Goal: Task Accomplishment & Management: Use online tool/utility

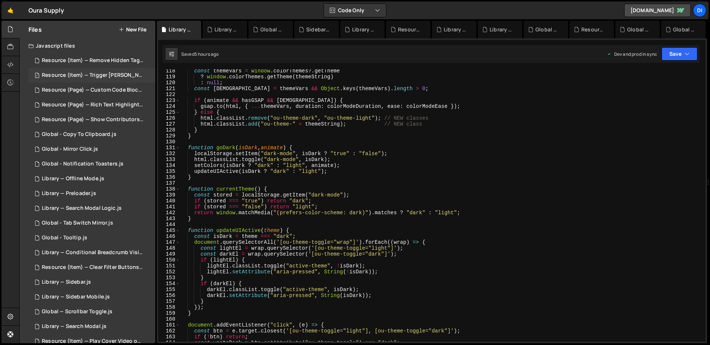
click at [105, 78] on div "Resource (Item) — Trigger [PERSON_NAME] on Save.js" at bounding box center [93, 75] width 102 height 7
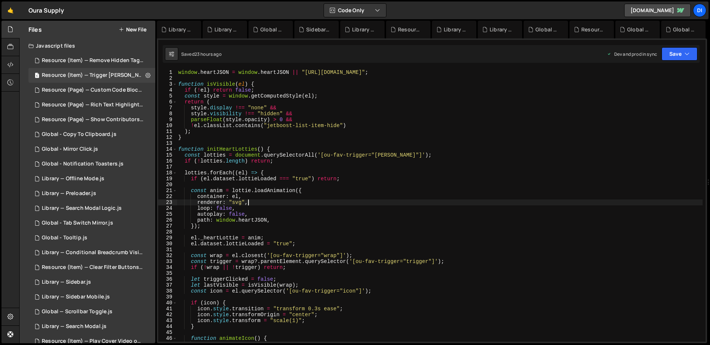
click at [282, 205] on div "window . heartJSON = window . heartJSON || "[URL][DOMAIN_NAME]" ; function isVi…" at bounding box center [440, 212] width 526 height 284
click at [338, 120] on div "window . heartJSON = window . heartJSON || "[URL][DOMAIN_NAME]" ; function isVi…" at bounding box center [440, 212] width 526 height 284
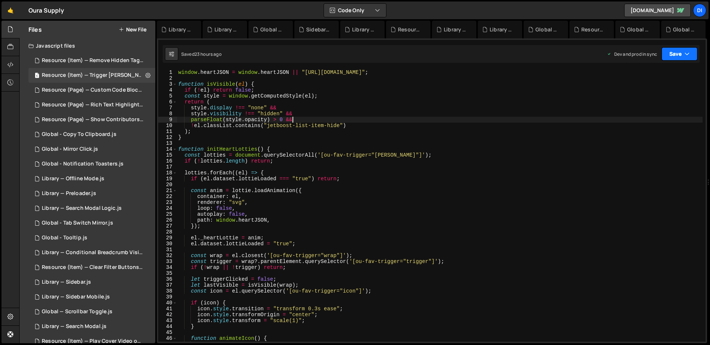
click at [691, 54] on button "Save" at bounding box center [680, 53] width 36 height 13
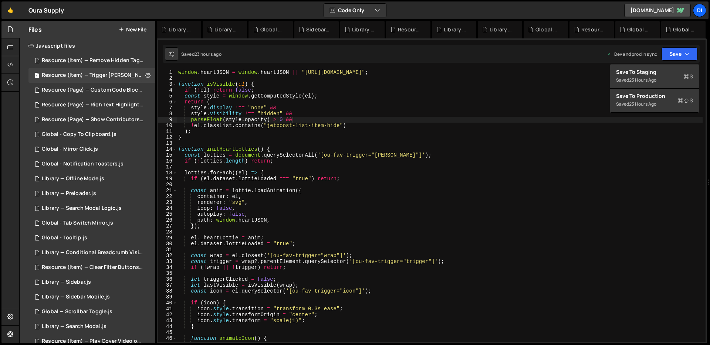
click at [321, 135] on div "window . heartJSON = window . heartJSON || "[URL][DOMAIN_NAME]" ; function isVi…" at bounding box center [440, 212] width 526 height 284
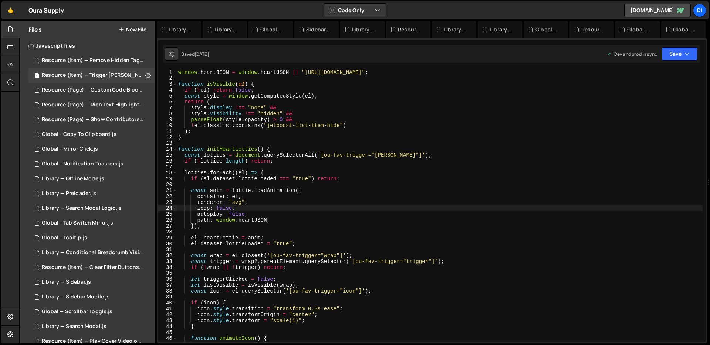
click at [399, 208] on div "window . heartJSON = window . heartJSON || "[URL][DOMAIN_NAME]" ; function isVi…" at bounding box center [440, 212] width 526 height 284
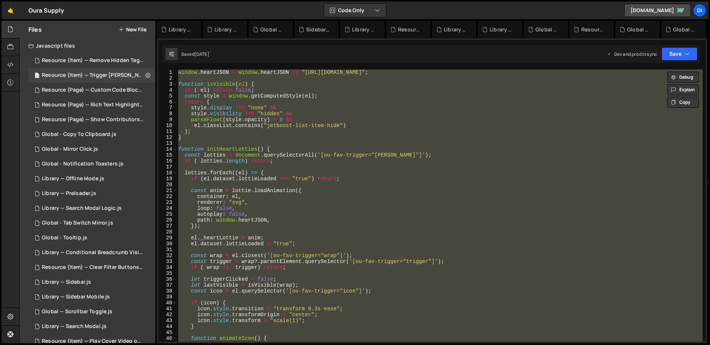
click at [306, 86] on div "window . heartJSON = window . heartJSON || "[URL][DOMAIN_NAME]" ; function isVi…" at bounding box center [440, 206] width 526 height 273
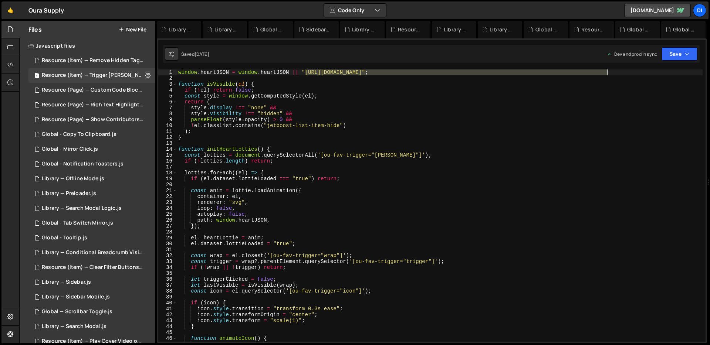
drag, startPoint x: 306, startPoint y: 74, endPoint x: 608, endPoint y: 73, distance: 301.8
click at [608, 73] on div "window . heartJSON = window . heartJSON || "[URL][DOMAIN_NAME]" ; function isVi…" at bounding box center [440, 212] width 526 height 284
paste textarea "ac30edbfa8d97236510d01_Fav%20Bg%20Lottie"
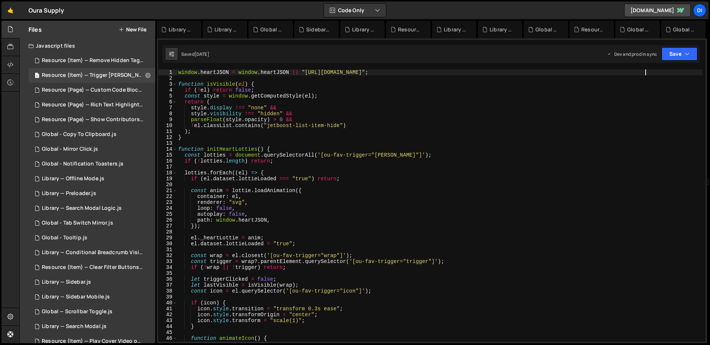
click at [528, 153] on div "window . heartJSON = window . heartJSON || "[URL][DOMAIN_NAME]" ; function isVi…" at bounding box center [440, 212] width 526 height 284
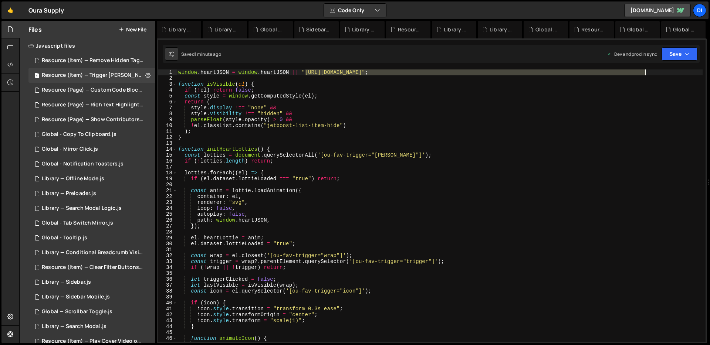
drag, startPoint x: 306, startPoint y: 72, endPoint x: 645, endPoint y: 74, distance: 338.8
click at [645, 74] on div "window . heartJSON = window . heartJSON || "[URL][DOMAIN_NAME]" ; function isVi…" at bounding box center [440, 212] width 526 height 284
paste textarea "1513e8054568746d1ff_Firework%20Burst"
type textarea "window.heartJSON = window.heartJSON || "[URL][DOMAIN_NAME]";"
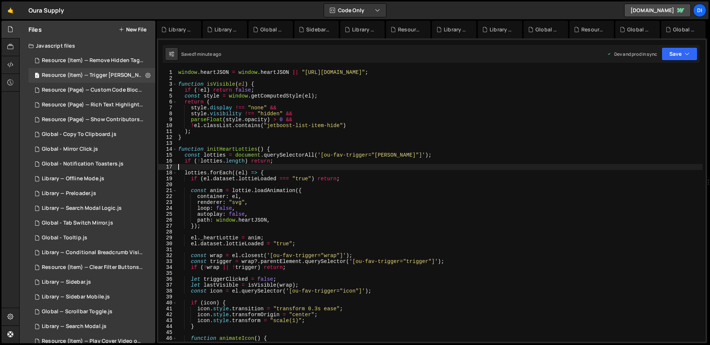
click at [519, 167] on div "window . heartJSON = window . heartJSON || "[URL][DOMAIN_NAME]" ; function isVi…" at bounding box center [440, 212] width 526 height 284
click at [366, 123] on div "window . heartJSON = window . heartJSON || "[URL][DOMAIN_NAME]" ; function isVi…" at bounding box center [440, 212] width 526 height 284
click at [319, 87] on div "window . heartJSON = window . heartJSON || "[URL][DOMAIN_NAME]" ; function isVi…" at bounding box center [440, 212] width 526 height 284
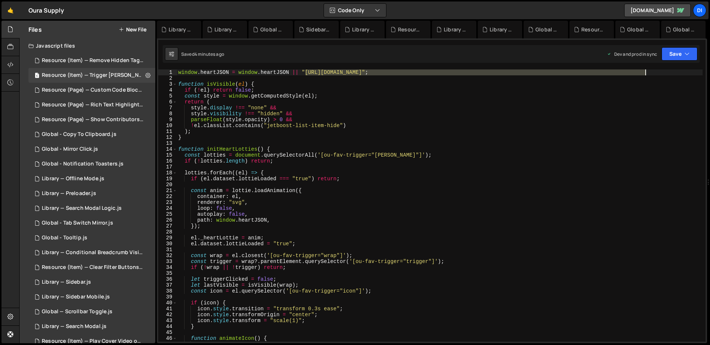
drag, startPoint x: 306, startPoint y: 71, endPoint x: 647, endPoint y: 71, distance: 340.3
click at [647, 71] on div "window . heartJSON = window . heartJSON || "[URL][DOMAIN_NAME]" ; function isVi…" at bounding box center [440, 212] width 526 height 284
paste textarea "2783fbd76558d8caca0_Heart%20Burst"
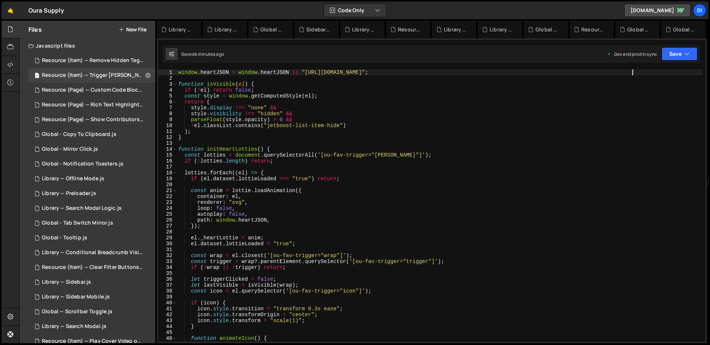
click at [441, 157] on div "window . heartJSON = window . heartJSON || "[URL][DOMAIN_NAME]" ; function isVi…" at bounding box center [440, 212] width 526 height 284
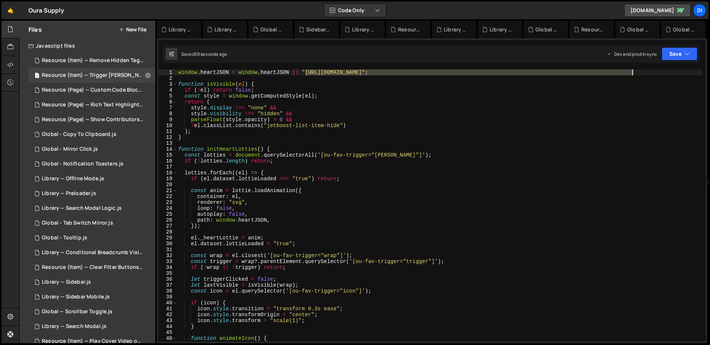
drag, startPoint x: 306, startPoint y: 72, endPoint x: 633, endPoint y: 75, distance: 327.0
click at [633, 74] on div "window . heartJSON = window . heartJSON || "[URL][DOMAIN_NAME]" ; function isVi…" at bounding box center [440, 212] width 526 height 284
paste textarea "b57cbc26b40b802d61_Love"
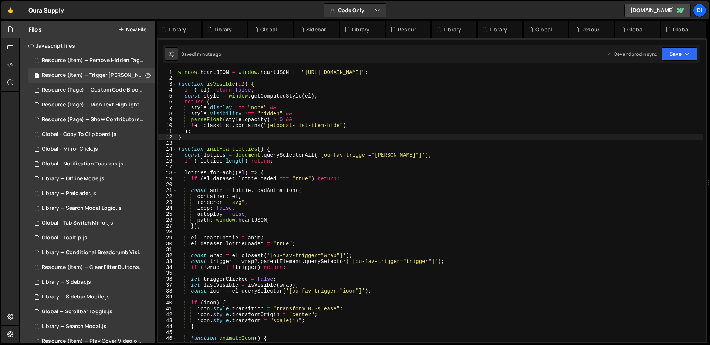
click at [542, 136] on div "window . heartJSON = window . heartJSON || "[URL][DOMAIN_NAME]" ; function isVi…" at bounding box center [440, 212] width 526 height 284
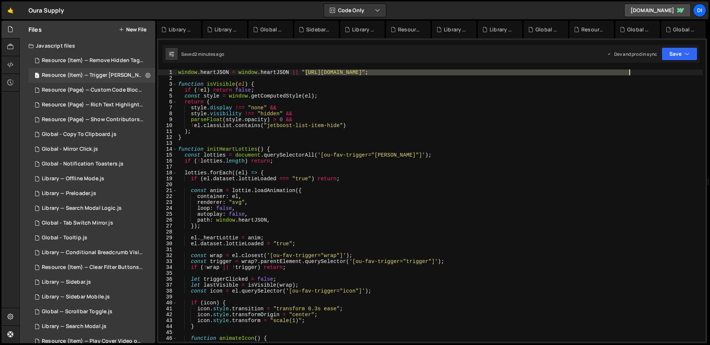
drag, startPoint x: 306, startPoint y: 73, endPoint x: 628, endPoint y: 73, distance: 322.2
click at [629, 72] on div "window . heartJSON = window . heartJSON || "[URL][DOMAIN_NAME]" ; function isVi…" at bounding box center [440, 212] width 526 height 284
paste textarea "7f39cafdbe466311fa7c86_Hear"
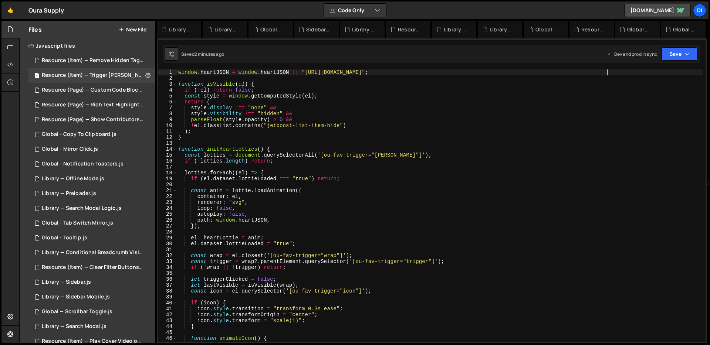
click at [525, 128] on div "window . heartJSON = window . heartJSON || "[URL][DOMAIN_NAME]" ; function isVi…" at bounding box center [440, 212] width 526 height 284
click at [318, 155] on div "window . heartJSON = window . heartJSON || "[URL][DOMAIN_NAME]" ; function isVi…" at bounding box center [440, 212] width 526 height 284
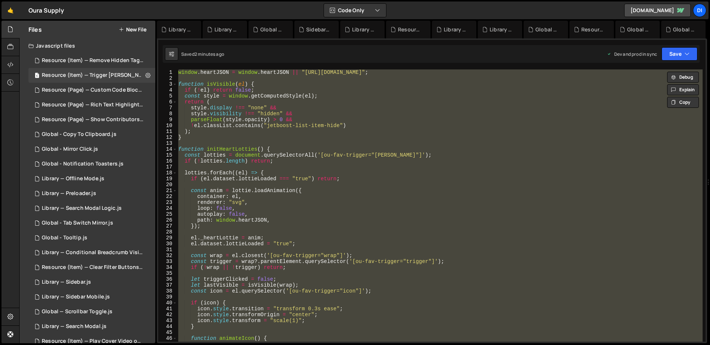
click at [297, 135] on div "window . heartJSON = window . heartJSON || "[URL][DOMAIN_NAME]" ; function isVi…" at bounding box center [440, 206] width 526 height 273
type textarea "}"
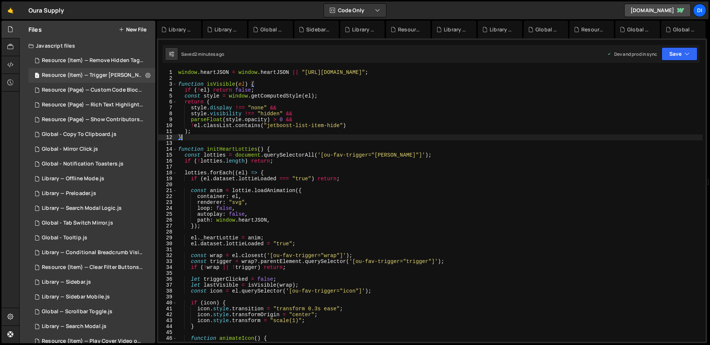
scroll to position [196, 0]
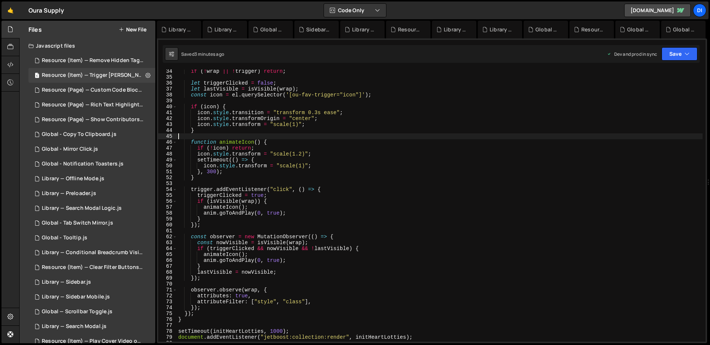
click at [297, 135] on div "if ( ! wrap || ! trigger ) return ; let triggerClicked = false ; let lastVisibl…" at bounding box center [440, 210] width 526 height 284
type textarea "document.addEventListener("jetboost:collection:render", initHeartLotties);"
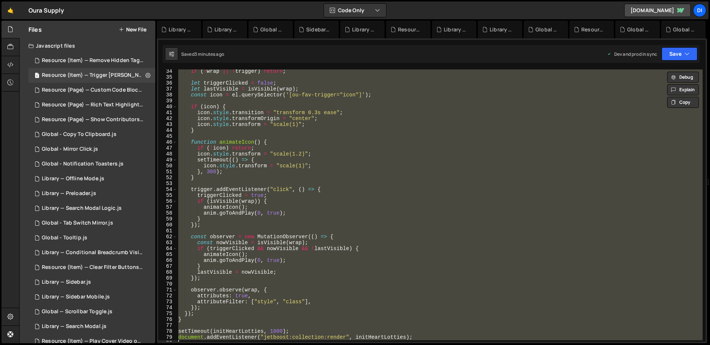
paste textarea
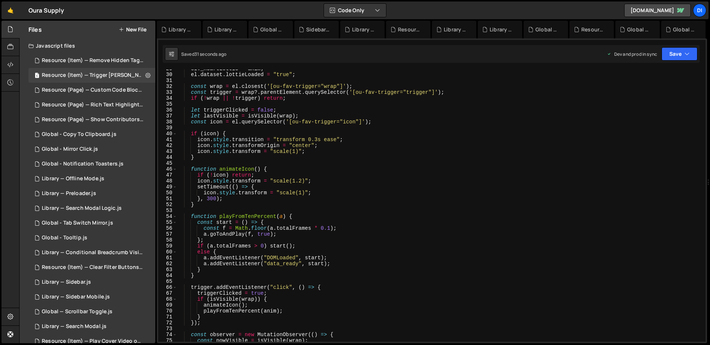
scroll to position [181, 0]
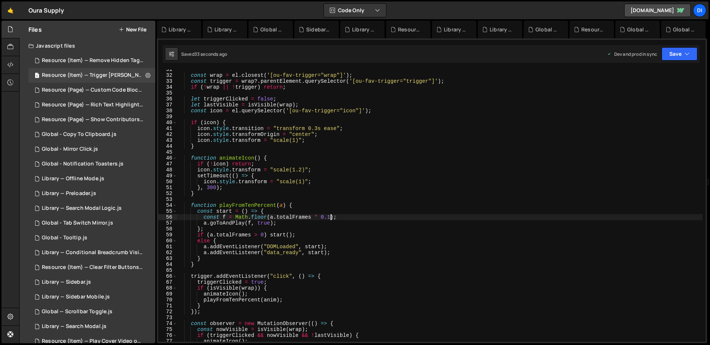
click at [330, 216] on div "const wrap = el . closest ( '[ou-fav-trigger="wrap"]' ) ; const trigger = wrap …" at bounding box center [440, 209] width 526 height 284
drag, startPoint x: 332, startPoint y: 211, endPoint x: 337, endPoint y: 190, distance: 21.4
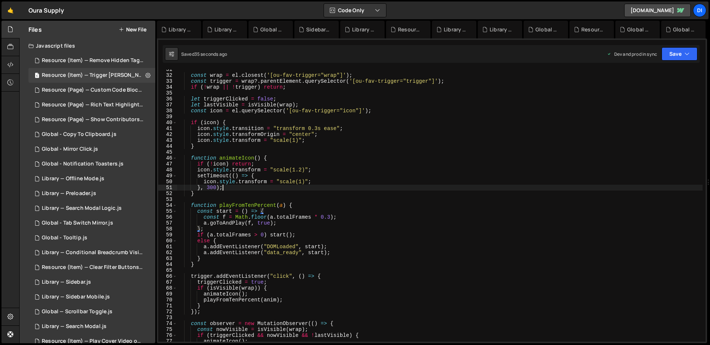
click at [337, 190] on div "const wrap = el . closest ( '[ou-fav-trigger="wrap"]' ) ; const trigger = wrap …" at bounding box center [440, 209] width 526 height 284
click at [299, 249] on div "const wrap = el . closest ( '[ou-fav-trigger="wrap"]' ) ; const trigger = wrap …" at bounding box center [440, 209] width 526 height 284
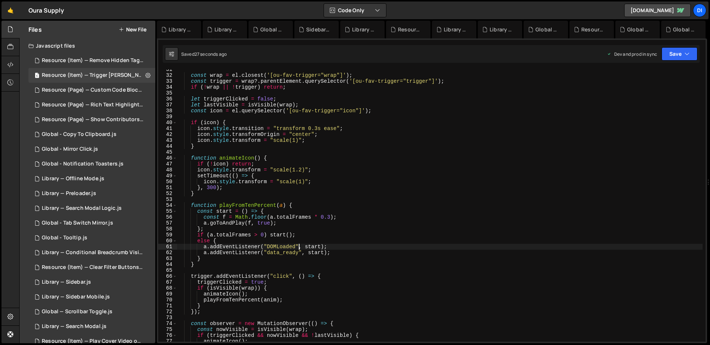
click at [331, 214] on div "const wrap = el . closest ( '[ou-fav-trigger="wrap"]' ) ; const trigger = wrap …" at bounding box center [440, 209] width 526 height 284
click at [331, 216] on div "const wrap = el . closest ( '[ou-fav-trigger="wrap"]' ) ; const trigger = wrap …" at bounding box center [440, 209] width 526 height 284
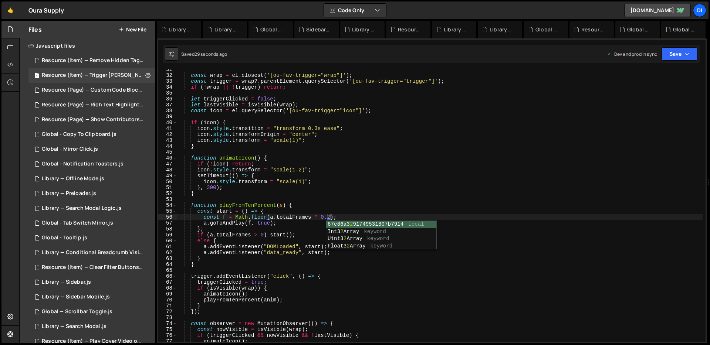
scroll to position [0, 10]
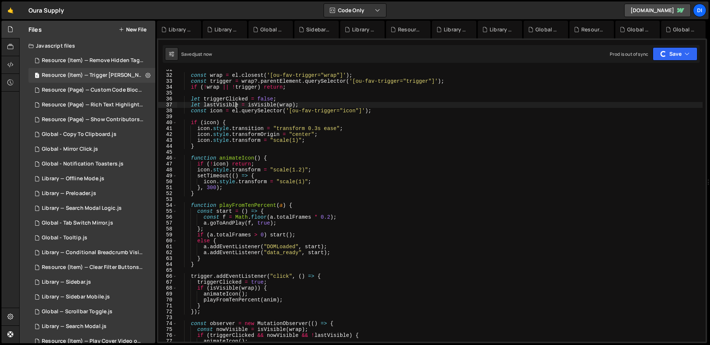
click at [234, 104] on div "const wrap = el . closest ( '[ou-fav-trigger="wrap"]' ) ; const trigger = wrap …" at bounding box center [440, 209] width 526 height 284
click at [281, 84] on div "const wrap = el . closest ( '[ou-fav-trigger="wrap"]' ) ; const trigger = wrap …" at bounding box center [440, 209] width 526 height 284
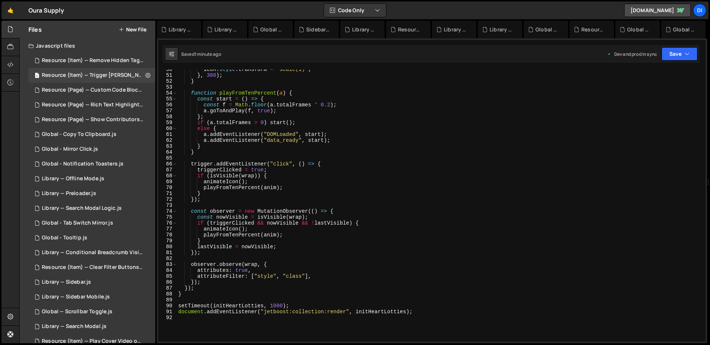
scroll to position [405, 0]
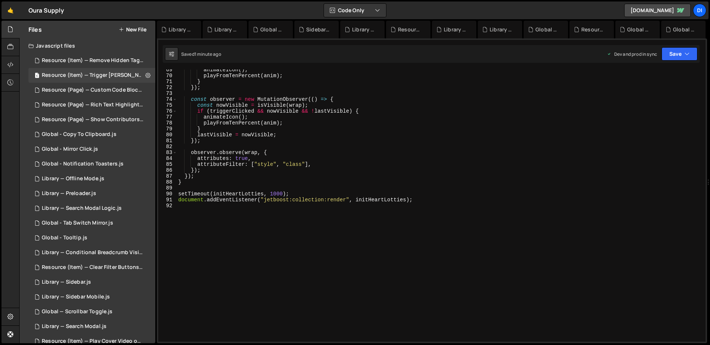
click at [291, 103] on div "animateIcon ( ) ; playFromTenPercent ( anim ) ; } }) ; const observer = new Mut…" at bounding box center [440, 209] width 526 height 284
type textarea "document.addEventListener("jetboost:collection:render", initHeartLotties);"
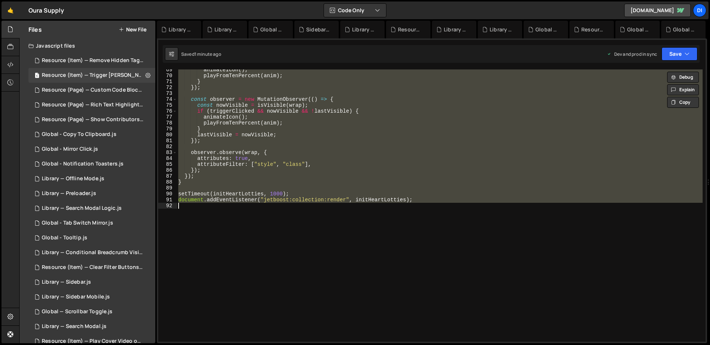
paste textarea
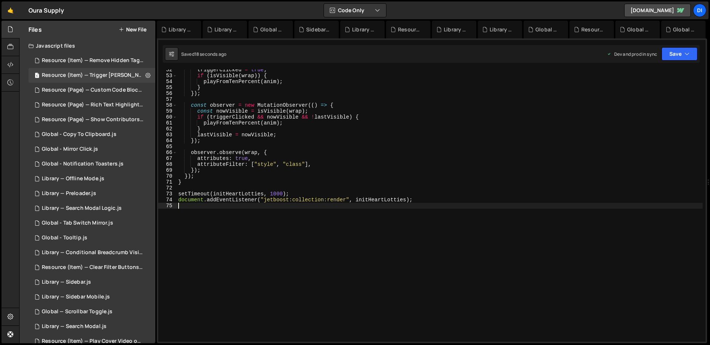
click at [311, 134] on div "triggerClicked = true ; if ( isVisible ( wrap )) { playFromTenPercent ( anim ) …" at bounding box center [440, 209] width 526 height 284
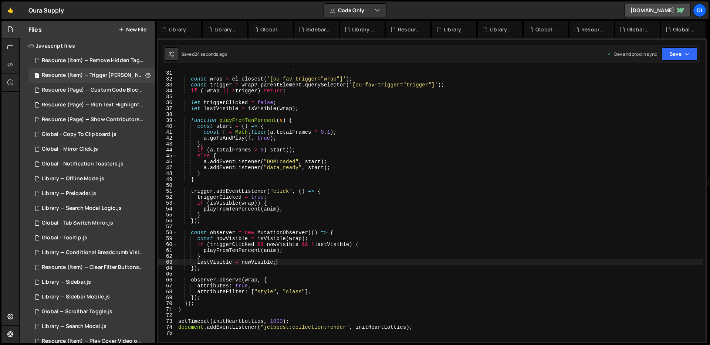
scroll to position [177, 0]
click at [330, 131] on div "el . dataset . lottieLoaded = "true" ; const wrap = el . closest ( '[ou-fav-tri…" at bounding box center [440, 206] width 526 height 284
click at [336, 122] on div "el . dataset . lottieLoaded = "true" ; const wrap = el . closest ( '[ou-fav-tri…" at bounding box center [440, 206] width 526 height 284
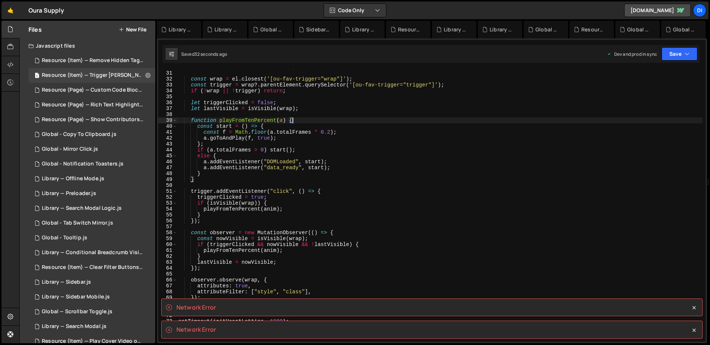
click at [347, 110] on div "el . dataset . lottieLoaded = "true" ; const wrap = el . closest ( '[ou-fav-tri…" at bounding box center [440, 206] width 526 height 284
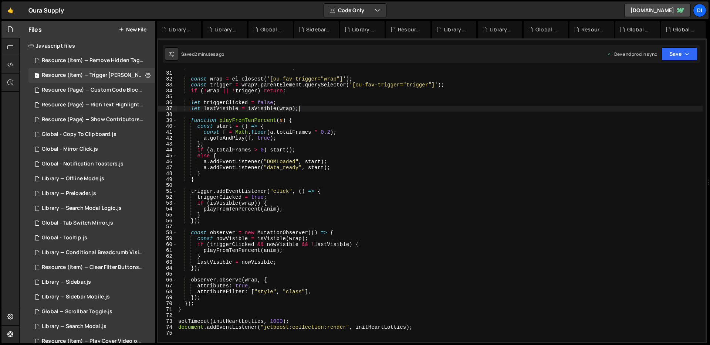
click at [279, 151] on div "el . dataset . lottieLoaded = "true" ; const wrap = el . closest ( '[ou-fav-tri…" at bounding box center [440, 206] width 526 height 284
type textarea "document.addEventListener("jetboost:collection:render", initHeartLotties);"
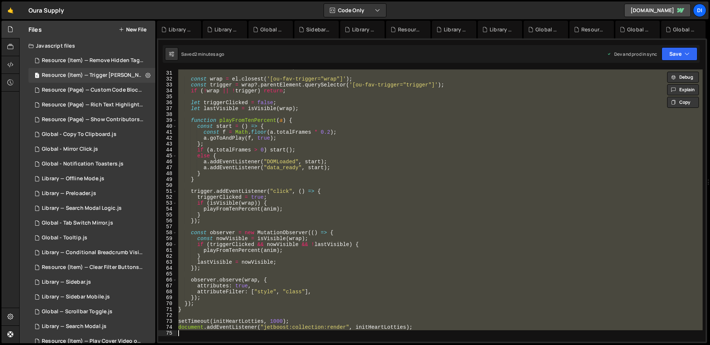
paste textarea
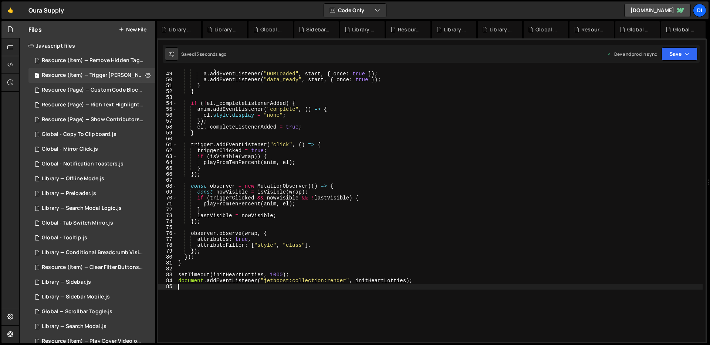
scroll to position [181, 0]
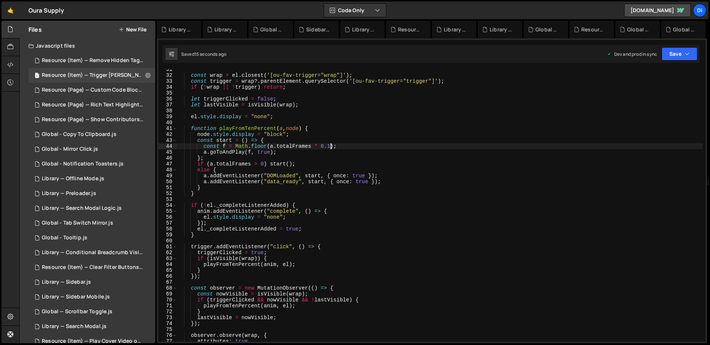
click at [331, 148] on div "const wrap = el . closest ( '[ou-fav-trigger="wrap"]' ) ; const trigger = wrap …" at bounding box center [440, 209] width 526 height 284
click at [275, 149] on div "const wrap = el . closest ( '[ou-fav-trigger="wrap"]' ) ; const trigger = wrap …" at bounding box center [440, 209] width 526 height 284
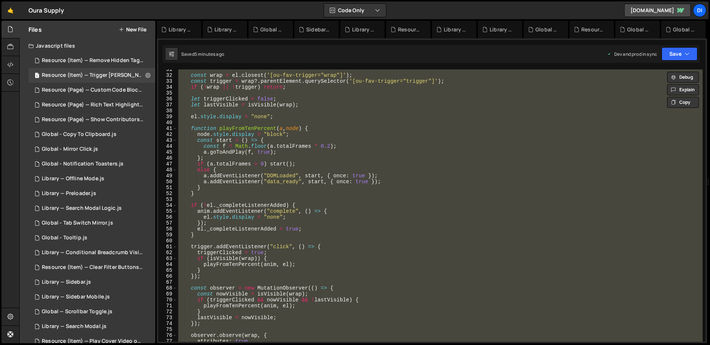
click at [318, 148] on div "const wrap = el . closest ( '[ou-fav-trigger="wrap"]' ) ; const trigger = wrap …" at bounding box center [440, 206] width 526 height 273
type textarea "document.addEventListener("jetboost:collection:render", initHeartLotties);"
paste textarea
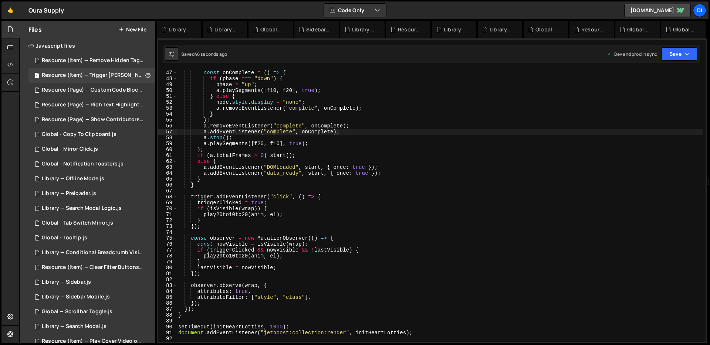
click at [274, 132] on div "let phase = "down" ; const onComplete = ( ) => { if ( phase === "down" ) { phas…" at bounding box center [440, 206] width 526 height 284
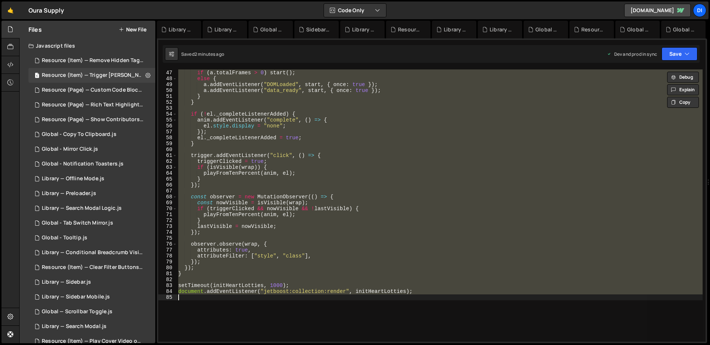
click at [231, 101] on div "} ; if ( a . totalFrames > 0 ) start ( ) ; else { a . addEventListener ( "DOMLo…" at bounding box center [440, 206] width 526 height 273
type textarea "document.addEventListener("jetboost:collection:render", initHeartLotties);"
paste textarea
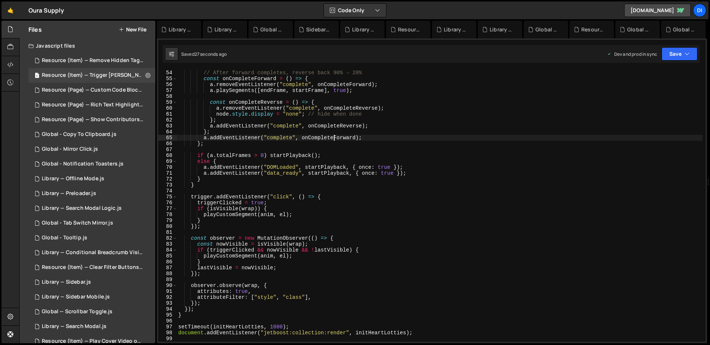
click at [334, 139] on div "// After forward completes, reverse back 90% → 20% const onCompleteForward = ( …" at bounding box center [440, 206] width 526 height 284
type textarea "document.addEventListener("jetboost:collection:render", initHeartLotties);"
